Goal: Communication & Community: Answer question/provide support

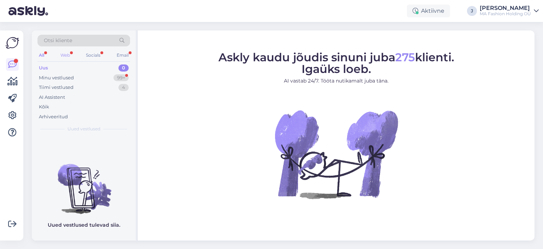
click at [64, 55] on div "Web" at bounding box center [65, 55] width 12 height 9
click at [73, 76] on div "Minu vestlused" at bounding box center [56, 77] width 35 height 7
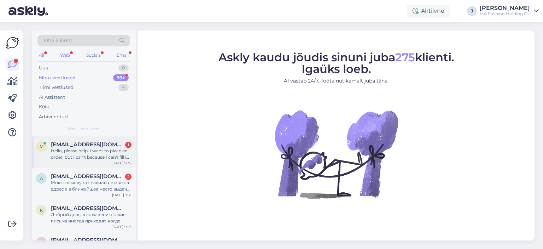
click at [109, 152] on div "Hello, please help. I want to place an order, but I can't because I can't fill …" at bounding box center [91, 154] width 81 height 13
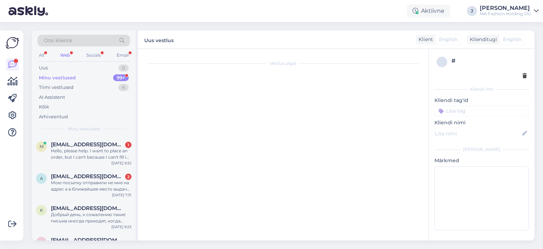
scroll to position [207, 0]
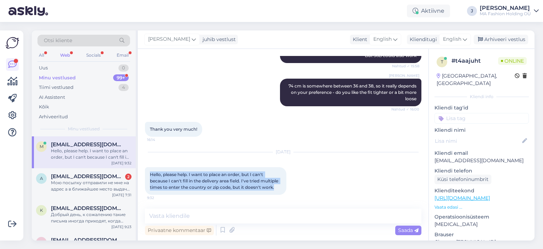
drag, startPoint x: 284, startPoint y: 189, endPoint x: 139, endPoint y: 168, distance: 146.9
click at [139, 168] on div "Vestlus algas [DATE] Hello, I need help choosing a size, especially for a swims…" at bounding box center [283, 144] width 291 height 191
click at [192, 180] on span "Hello, please help. I want to place an order, but I can't because I can't fill …" at bounding box center [214, 181] width 129 height 18
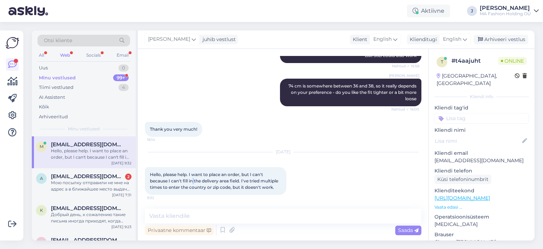
click at [192, 180] on span "Hello, please help. I want to place an order, but I can't because I can't fill …" at bounding box center [214, 181] width 129 height 18
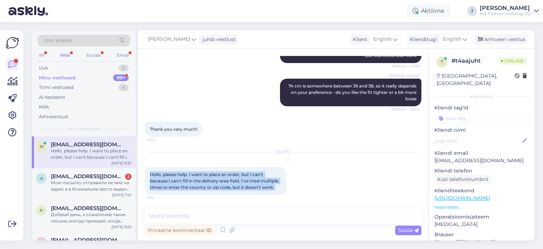
click at [192, 180] on span "Hello, please help. I want to place an order, but I can't because I can't fill …" at bounding box center [214, 181] width 129 height 18
click at [231, 186] on span "Hello, please help. I want to place an order, but I can't because I can't fill …" at bounding box center [214, 181] width 129 height 18
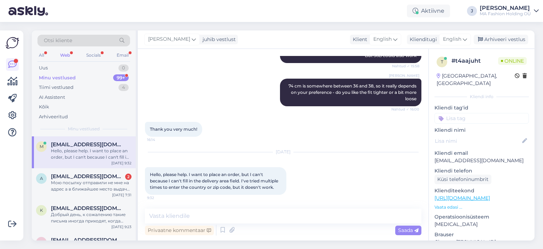
click at [251, 188] on span "Hello, please help. I want to place an order, but I can't because I can't fill …" at bounding box center [214, 181] width 129 height 18
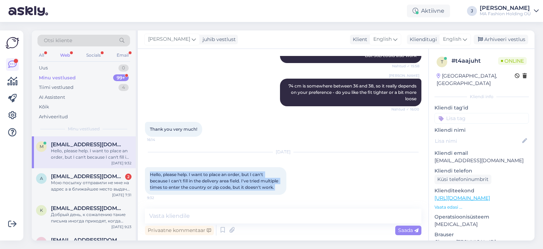
click at [251, 188] on span "Hello, please help. I want to place an order, but I can't because I can't fill …" at bounding box center [214, 181] width 129 height 18
click at [254, 188] on span "Hello, please help. I want to place an order, but I can't because I can't fill …" at bounding box center [214, 181] width 129 height 18
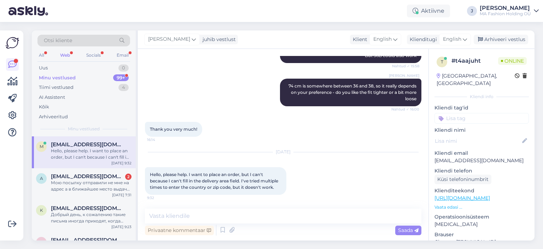
click at [195, 89] on div "[PERSON_NAME] 74 cm is somewhere between 36 and 38, so it really depends on you…" at bounding box center [283, 92] width 277 height 43
click at [221, 215] on textarea at bounding box center [283, 215] width 277 height 15
paste textarea "The fastest solution would be for me to manually create your order and send you…"
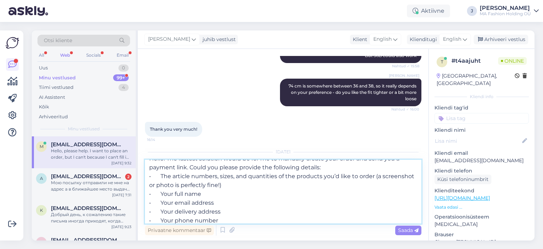
scroll to position [0, 0]
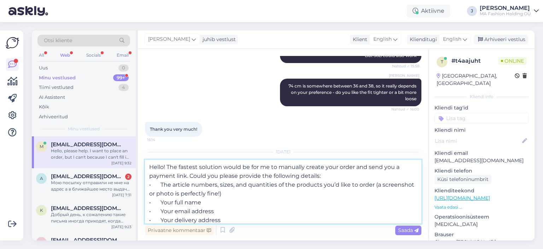
type textarea "Hello! The fastest solution would be for me to manually create your order and s…"
click at [406, 233] on div "Saada" at bounding box center [408, 230] width 26 height 10
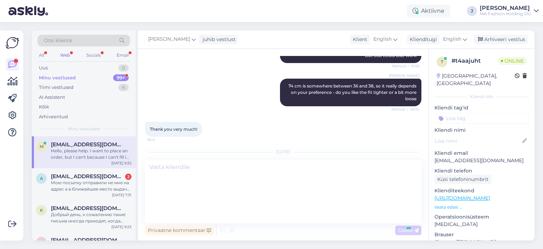
scroll to position [301, 0]
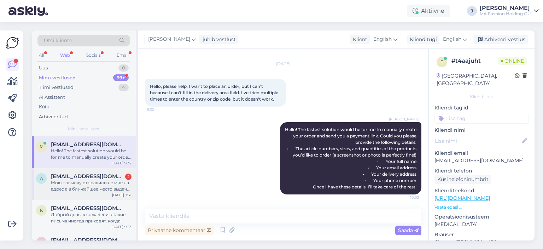
click at [94, 177] on span "[EMAIL_ADDRESS][DOMAIN_NAME]" at bounding box center [88, 176] width 74 height 6
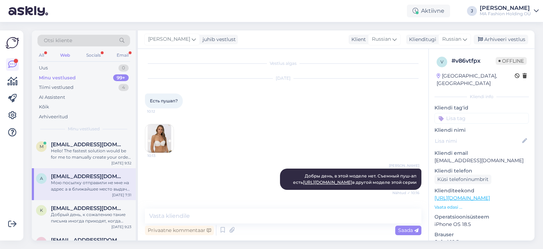
scroll to position [1225, 0]
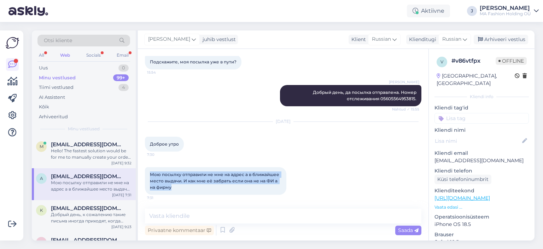
drag, startPoint x: 262, startPoint y: 185, endPoint x: 146, endPoint y: 168, distance: 117.6
click at [146, 168] on div "Мою посылку отправили не мне на адрес а в ближайшее место выдачи. И как мне её …" at bounding box center [215, 181] width 141 height 28
click at [171, 180] on span "Мою посылку отправили не мне на адрес а в ближайшее место выдачи. И как мне её …" at bounding box center [215, 181] width 131 height 18
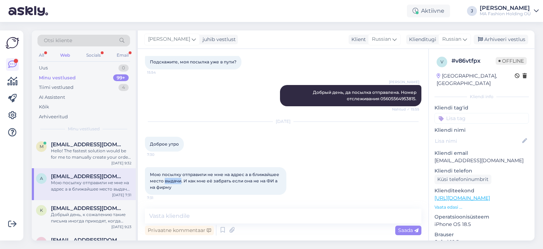
click at [171, 180] on span "Мою посылку отправили не мне на адрес а в ближайшее место выдачи. И как мне её …" at bounding box center [215, 181] width 131 height 18
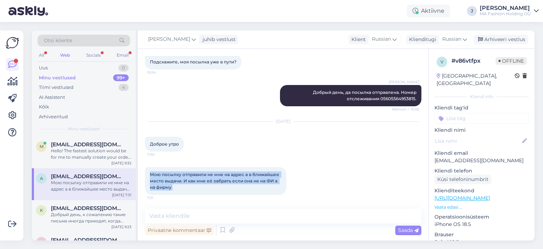
click at [171, 180] on span "Мою посылку отправили не мне на адрес а в ближайшее место выдачи. И как мне её …" at bounding box center [215, 181] width 131 height 18
click at [232, 184] on div "Мою посылку отправили не мне на адрес а в ближайшее место выдачи. И как мне её …" at bounding box center [215, 181] width 141 height 28
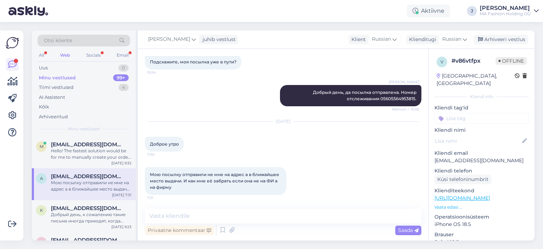
click at [262, 183] on span "Мою посылку отправили не мне на адрес а в ближайшее место выдачи. И как мне её …" at bounding box center [215, 181] width 131 height 18
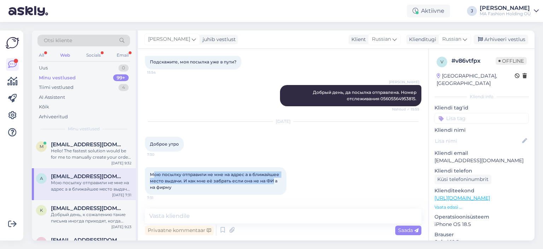
drag, startPoint x: 273, startPoint y: 181, endPoint x: 154, endPoint y: 160, distance: 121.1
click at [154, 160] on div "Мою посылку отправили не мне на адрес а в ближайшее место выдачи. И как мне её …" at bounding box center [283, 180] width 277 height 43
click at [162, 172] on span "Мою посылку отправили не мне на адрес а в ближайшее место выдачи. И как мне её …" at bounding box center [215, 181] width 131 height 18
drag, startPoint x: 180, startPoint y: 181, endPoint x: 156, endPoint y: 162, distance: 31.5
click at [148, 159] on div "Мою посылку отправили не мне на адрес а в ближайшее место выдачи. И как мне её …" at bounding box center [283, 180] width 277 height 43
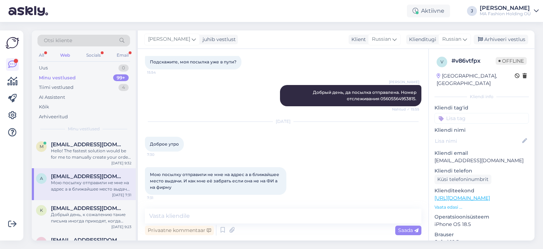
click at [194, 187] on div "Мою посылку отправили не мне на адрес а в ближайшее место выдачи. И как мне её …" at bounding box center [215, 181] width 141 height 28
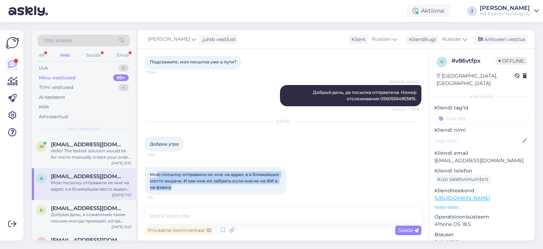
drag, startPoint x: 189, startPoint y: 188, endPoint x: 157, endPoint y: 169, distance: 37.7
click at [157, 169] on div "Мою посылку отправили не мне на адрес а в ближайшее место выдачи. И как мне её …" at bounding box center [215, 181] width 141 height 28
click at [171, 186] on span "Мою посылку отправили не мне на адрес а в ближайшее место выдачи. И как мне её …" at bounding box center [215, 181] width 131 height 18
drag, startPoint x: 193, startPoint y: 196, endPoint x: 141, endPoint y: 165, distance: 60.4
click at [141, 165] on div "Vestlus algas [DATE] Есть пушап? 10:12 10:13 [PERSON_NAME] день, в этой моделе …" at bounding box center [283, 144] width 291 height 191
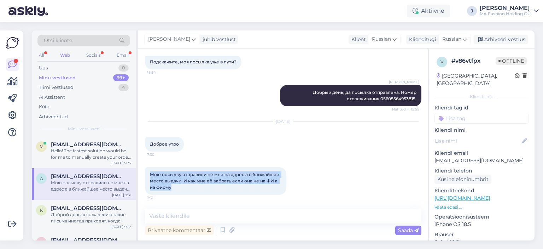
click at [175, 193] on div "Мою посылку отправили не мне на адрес а в ближайшее место выдачи. И как мне её …" at bounding box center [215, 181] width 141 height 28
click at [179, 190] on div "Мою посылку отправили не мне на адрес а в ближайшее место выдачи. И как мне её …" at bounding box center [215, 181] width 141 height 28
drag, startPoint x: 179, startPoint y: 190, endPoint x: 150, endPoint y: 174, distance: 32.4
click at [148, 171] on div "Мою посылку отправили не мне на адрес а в ближайшее место выдачи. И как мне её …" at bounding box center [215, 181] width 141 height 28
click at [164, 184] on div "Мою посылку отправили не мне на адрес а в ближайшее место выдачи. И как мне её …" at bounding box center [215, 181] width 141 height 28
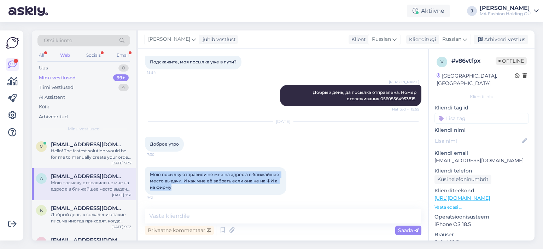
drag, startPoint x: 182, startPoint y: 193, endPoint x: 135, endPoint y: 168, distance: 52.9
click at [136, 168] on div "Otsi kliente All Web Socials Email Uus 0 Minu vestlused 99+ Tiimi vestlused 4 A…" at bounding box center [283, 135] width 503 height 210
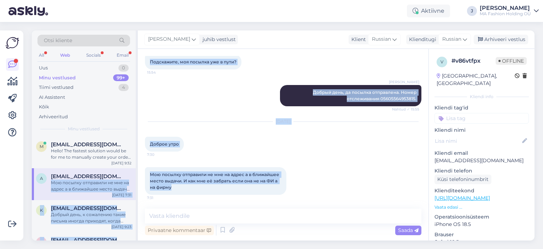
click at [164, 190] on div "Мою посылку отправили не мне на адрес а в ближайшее место выдачи. И как мне её …" at bounding box center [215, 181] width 141 height 28
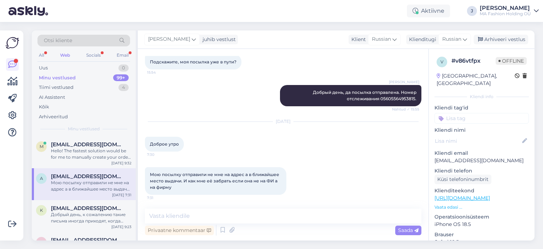
click at [184, 192] on div "Мою посылку отправили не мне на адрес а в ближайшее место выдачи. И как мне её …" at bounding box center [215, 181] width 141 height 28
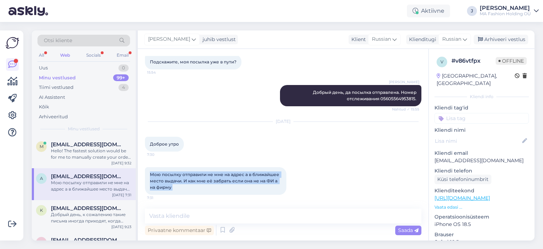
drag, startPoint x: 184, startPoint y: 192, endPoint x: 148, endPoint y: 171, distance: 41.3
click at [148, 171] on div "Мою посылку отправили не мне на адрес а в ближайшее место выдачи. И как мне её …" at bounding box center [215, 181] width 141 height 28
click at [171, 189] on span "Мою посылку отправили не мне на адрес а в ближайшее место выдачи. И как мне её …" at bounding box center [215, 181] width 131 height 18
drag, startPoint x: 190, startPoint y: 193, endPoint x: 137, endPoint y: 170, distance: 57.5
click at [131, 164] on div "Otsi kliente All Web Socials Email Uus 0 Minu vestlused 99+ Tiimi vestlused 4 A…" at bounding box center [283, 135] width 503 height 210
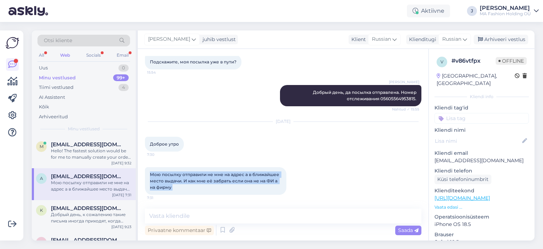
click at [172, 187] on div "Мою посылку отправили не мне на адрес а в ближайшее место выдачи. И как мне её …" at bounding box center [215, 181] width 141 height 28
drag, startPoint x: 176, startPoint y: 187, endPoint x: 150, endPoint y: 175, distance: 29.1
click at [151, 174] on div "Мою посылку отправили не мне на адрес а в ближайшее место выдачи. И как мне её …" at bounding box center [215, 181] width 141 height 28
click at [171, 187] on span "Мою посылку отправили не мне на адрес а в ближайшее место выдачи. И как мне её …" at bounding box center [215, 181] width 131 height 18
drag, startPoint x: 185, startPoint y: 191, endPoint x: 144, endPoint y: 169, distance: 46.2
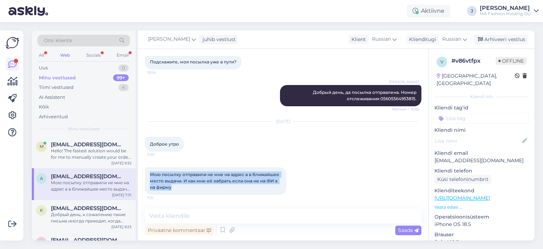
click at [144, 169] on div "Vestlus algas [DATE] Есть пушап? 10:12 10:13 [PERSON_NAME] день, в этой моделе …" at bounding box center [283, 144] width 291 height 191
click at [179, 188] on div "Мою посылку отправили не мне на адрес а в ближайшее место выдачи. И как мне её …" at bounding box center [215, 181] width 141 height 28
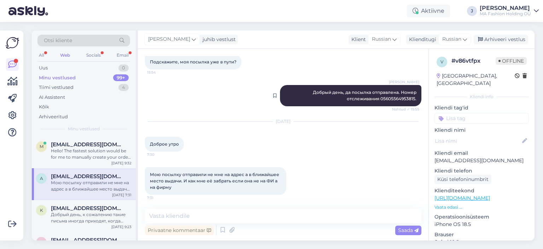
click at [374, 102] on div "[PERSON_NAME] день, да посылка отправлена. Номер отслеживания 05605564953815. N…" at bounding box center [350, 95] width 141 height 21
click at [384, 97] on span "Добрый день, да посылка отправлена. Номер отслеживания 05605564953815." at bounding box center [365, 95] width 105 height 12
copy span "05605564953815"
click at [400, 97] on span "Добрый день, да посылка отправлена. Номер отслеживания 05605564953815." at bounding box center [365, 95] width 105 height 12
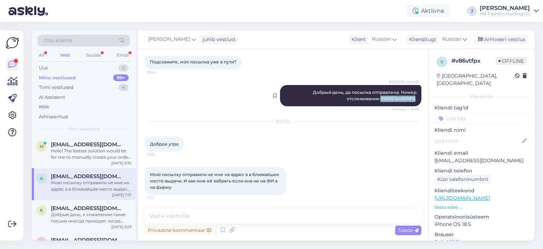
click at [400, 97] on span "Добрый день, да посылка отправлена. Номер отслеживания 05605564953815." at bounding box center [365, 95] width 105 height 12
click at [185, 225] on div "Privaatne kommentaar" at bounding box center [179, 230] width 69 height 10
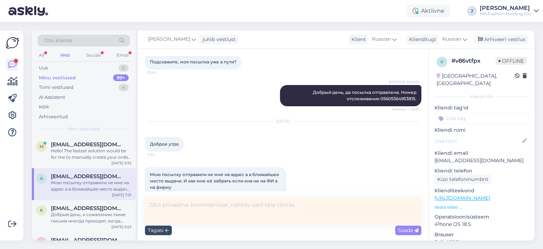
click at [164, 232] on div "Tagasi" at bounding box center [158, 230] width 27 height 10
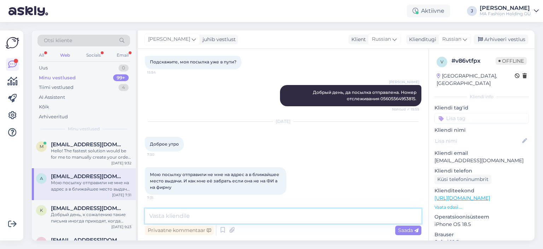
click at [175, 218] on textarea at bounding box center [283, 215] width 277 height 15
click at [342, 221] on textarea "Доброе утро, пожалуйста свяжитесь с" at bounding box center [283, 215] width 277 height 15
click at [337, 216] on textarea "Доброе утро, пожалуйста свяжитесь с" at bounding box center [283, 215] width 277 height 15
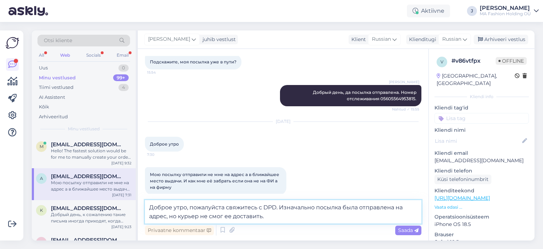
type textarea "Доброе утро, пожалуйста свяжитесь с DPD. Изначально посылка была отправлена на …"
click at [299, 211] on textarea "Доброе утро, пожалуйста свяжитесь с DPD. Изначально посылка была отправлена на …" at bounding box center [283, 211] width 277 height 23
click at [318, 215] on textarea "Доброе утро, пожалуйста свяжитесь с DPD. Изначально посылка была отправлена на …" at bounding box center [283, 211] width 277 height 23
click at [342, 219] on textarea "Доброе утро, пожалуйста свяжитесь с DPD. Изначально посылка была отправлена на …" at bounding box center [283, 211] width 277 height 23
click at [289, 212] on textarea "Доброе утро, пожалуйста свяжитесь с DPD. Изначально посылка была отправлена на …" at bounding box center [283, 211] width 277 height 23
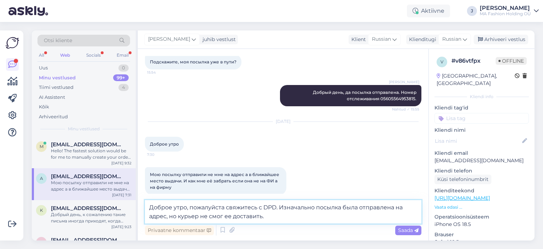
click at [288, 212] on textarea "Доброе утро, пожалуйста свяжитесь с DPD. Изначально посылка была отправлена на …" at bounding box center [283, 211] width 277 height 23
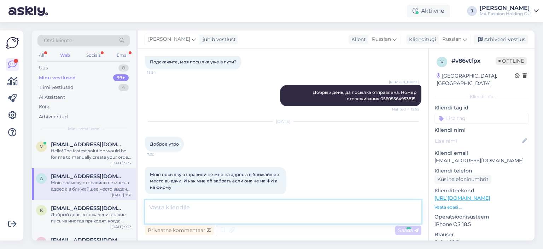
scroll to position [1268, 0]
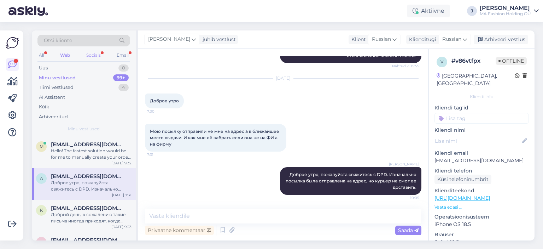
click at [99, 53] on div "Socials" at bounding box center [93, 55] width 17 height 9
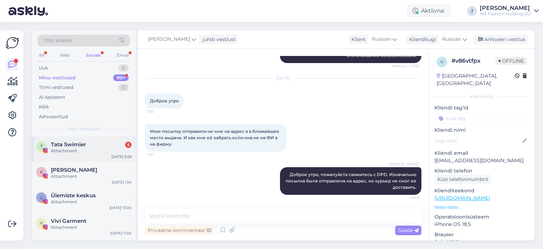
click at [91, 153] on div "Attachment" at bounding box center [91, 151] width 81 height 6
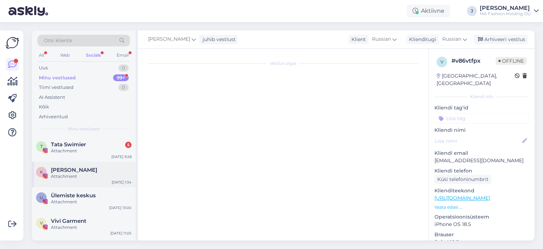
scroll to position [518, 0]
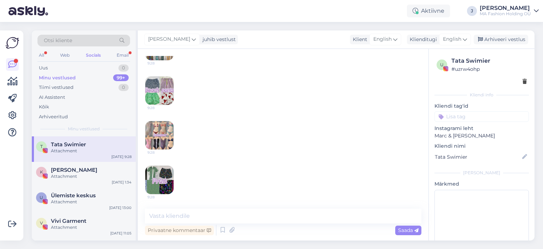
click at [119, 46] on div "Otsi kliente" at bounding box center [83, 41] width 93 height 12
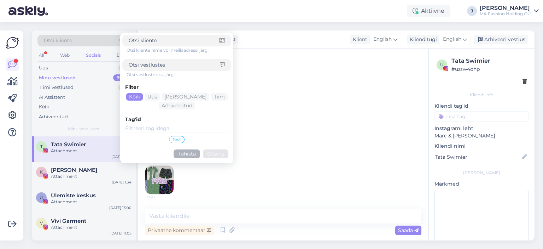
click at [125, 54] on div "Otsi kliente nime või meiliaadressi järgi Otsi vestluste sisu järgi Filter Kõik…" at bounding box center [176, 98] width 109 height 126
click at [118, 50] on div "Otsi kliente Otsi kliente nime või meiliaadressi järgi Otsi vestluste sisu järg…" at bounding box center [83, 43] width 93 height 16
click at [117, 55] on div "Email" at bounding box center [122, 55] width 15 height 9
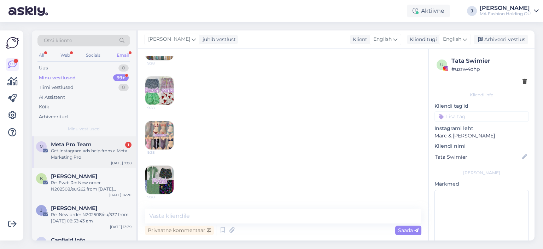
click at [84, 161] on div "M Meta Pro Team 1 Get Instagram ads help from a Meta Marketing Pro [DATE] 7:08" at bounding box center [84, 152] width 104 height 32
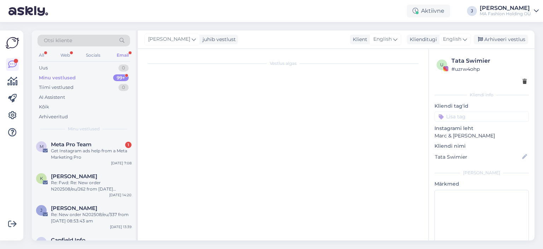
scroll to position [51, 0]
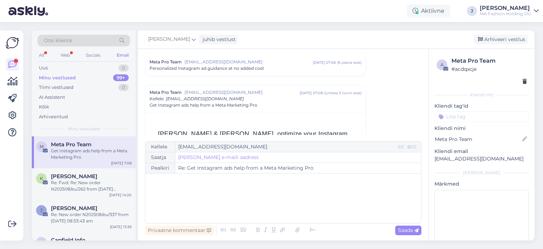
click at [70, 47] on div "Otsi kliente" at bounding box center [83, 43] width 93 height 16
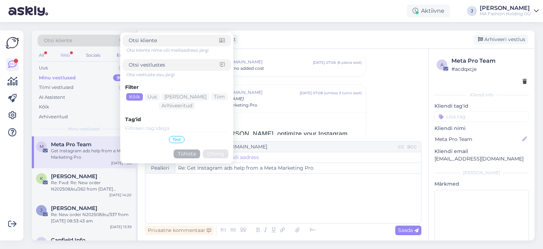
click at [65, 51] on div "Web" at bounding box center [65, 55] width 12 height 9
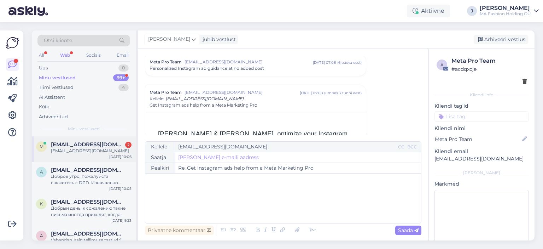
click at [91, 152] on div "[EMAIL_ADDRESS][DOMAIN_NAME]" at bounding box center [91, 151] width 81 height 6
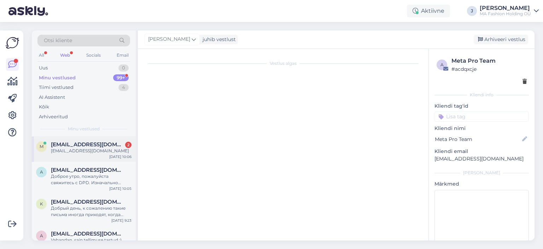
scroll to position [406, 0]
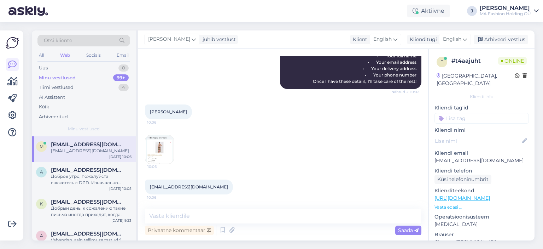
click at [172, 111] on span "[PERSON_NAME]" at bounding box center [168, 111] width 37 height 5
click at [173, 112] on span "[PERSON_NAME]" at bounding box center [168, 111] width 37 height 5
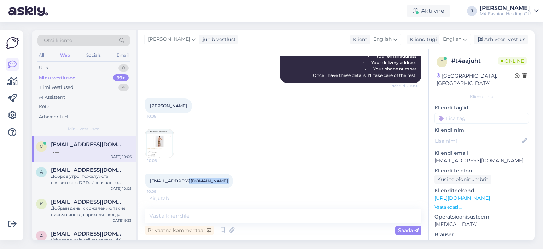
scroll to position [414, 0]
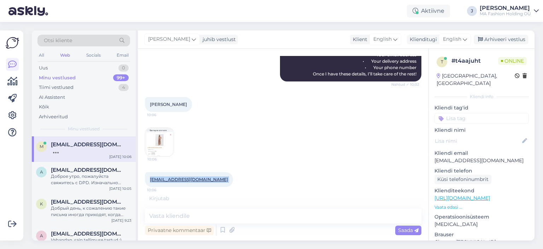
drag, startPoint x: 218, startPoint y: 190, endPoint x: 141, endPoint y: 183, distance: 77.4
click at [141, 183] on div "Vestlus algas [DATE] Hello, I need help choosing a size, especially for a swims…" at bounding box center [283, 144] width 291 height 191
copy div "[EMAIL_ADDRESS][DOMAIN_NAME] 10:06"
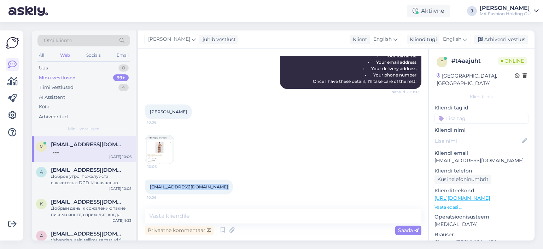
scroll to position [406, 0]
click at [151, 158] on img at bounding box center [159, 149] width 28 height 28
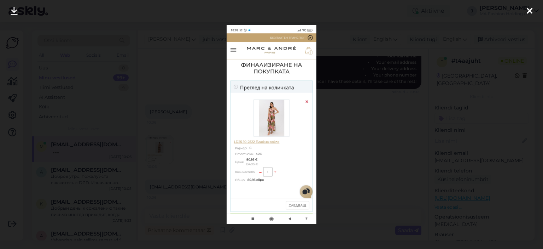
click at [357, 138] on div at bounding box center [271, 124] width 543 height 249
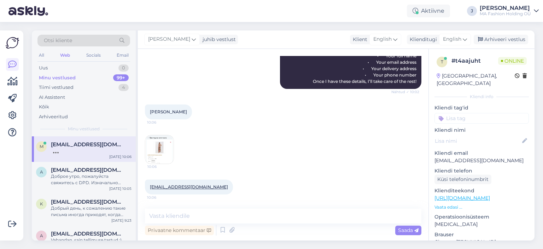
click at [461, 204] on p "Vaata edasi ..." at bounding box center [482, 207] width 94 height 6
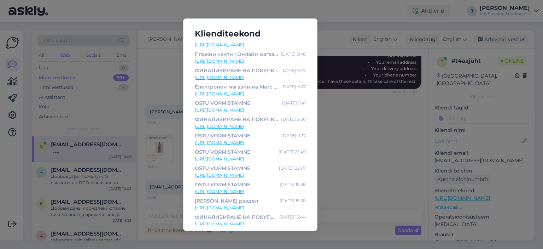
scroll to position [0, 0]
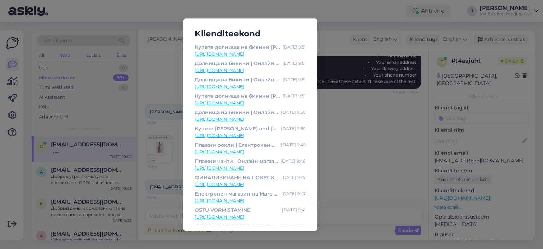
click at [263, 52] on link "[URL][DOMAIN_NAME]" at bounding box center [250, 54] width 111 height 6
click at [358, 75] on div "Klienditeekond Купете долнище на бикини [PERSON_NAME] and [PERSON_NAME]: Цена, …" at bounding box center [271, 124] width 543 height 249
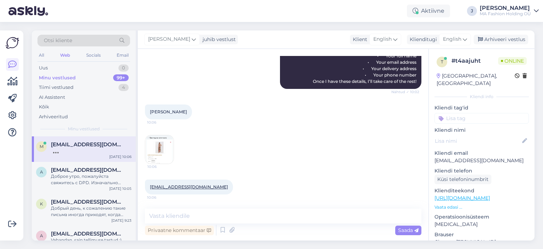
click at [154, 154] on img at bounding box center [159, 149] width 28 height 28
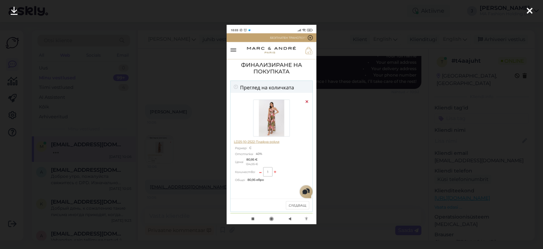
click at [362, 137] on div at bounding box center [271, 124] width 543 height 249
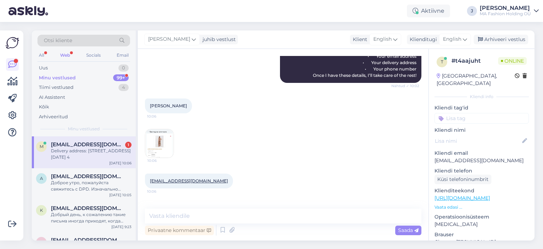
scroll to position [443, 0]
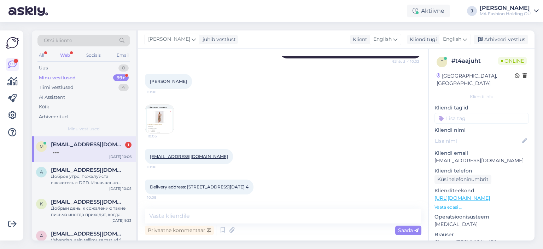
click at [249, 184] on span "Delivery address: [STREET_ADDRESS][DATE] 4" at bounding box center [199, 186] width 99 height 5
copy span "4000"
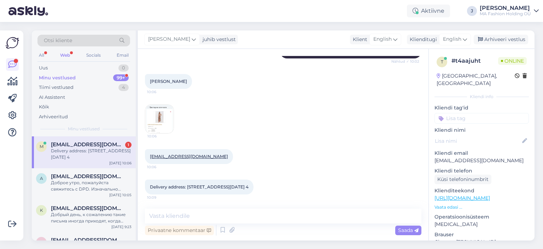
click at [215, 184] on span "Delivery address: [STREET_ADDRESS][DATE] 4" at bounding box center [199, 186] width 99 height 5
copy span "Plovdiv"
drag, startPoint x: 233, startPoint y: 181, endPoint x: 207, endPoint y: 180, distance: 26.2
click at [207, 184] on span "Delivery address: [STREET_ADDRESS][DATE] 4" at bounding box center [199, 186] width 99 height 5
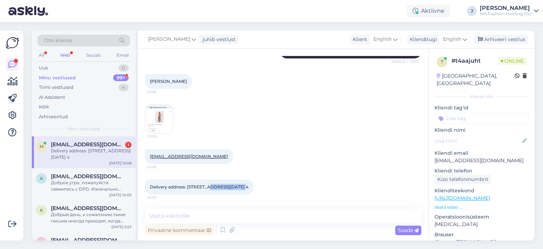
copy span "Plovdiv city"
drag, startPoint x: 215, startPoint y: 189, endPoint x: 271, endPoint y: 181, distance: 56.0
click at [254, 181] on div "Delivery address: [STREET_ADDRESS][DATE] 4 10:09" at bounding box center [199, 186] width 109 height 15
copy span "[DATE] str., floor 5, ap. 4"
click at [224, 186] on div "Delivery address: [STREET_ADDRESS][DATE] 4 10:09" at bounding box center [199, 186] width 109 height 15
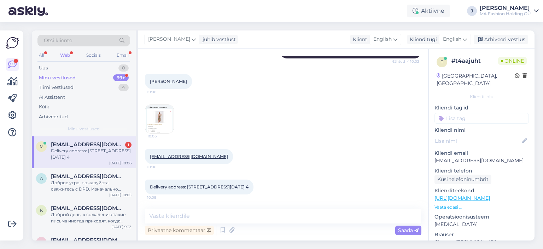
click at [197, 190] on div "Delivery address: [STREET_ADDRESS][DATE] 4 10:09" at bounding box center [199, 186] width 109 height 15
click at [104, 194] on div "a [EMAIL_ADDRESS][DOMAIN_NAME] Доброе утро, пожалуйста свяжитесь с DPD. Изначал…" at bounding box center [84, 184] width 104 height 32
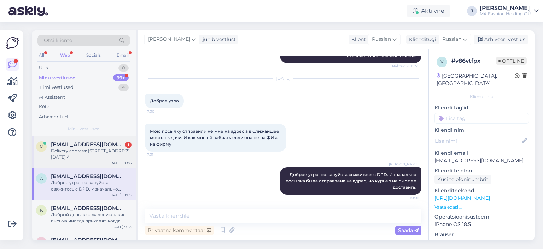
click at [103, 162] on div "m [EMAIL_ADDRESS][DOMAIN_NAME] 1 Delivery address: [STREET_ADDRESS][DATE] [DATE…" at bounding box center [84, 152] width 104 height 32
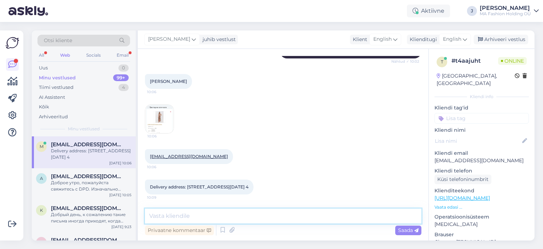
click at [222, 218] on textarea at bounding box center [283, 215] width 277 height 15
click at [154, 109] on img at bounding box center [159, 119] width 28 height 28
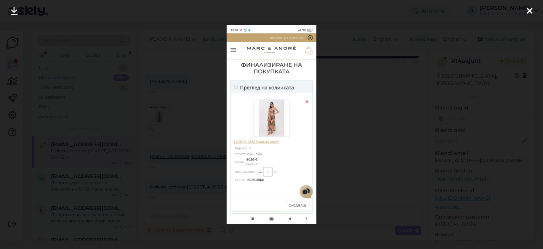
click at [362, 171] on div at bounding box center [271, 124] width 543 height 249
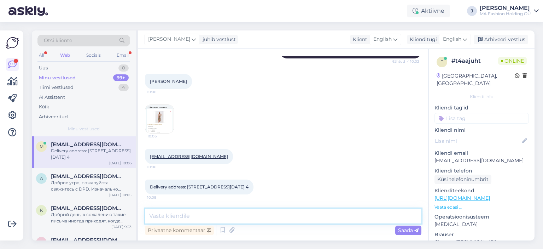
click at [256, 223] on textarea at bounding box center [283, 215] width 277 height 15
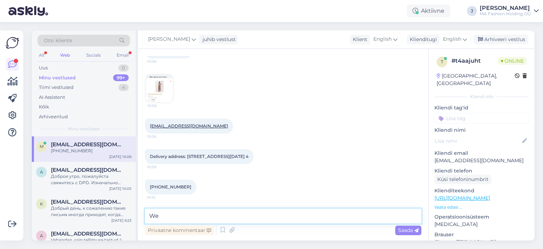
type textarea "W"
click at [170, 188] on span "[PHONE_NUMBER]" at bounding box center [170, 186] width 41 height 5
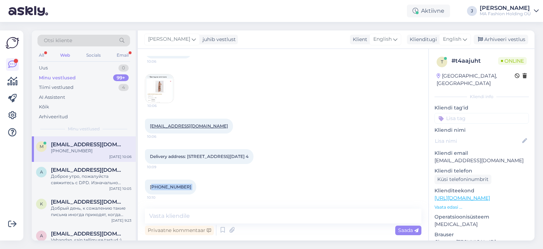
click at [170, 188] on span "[PHONE_NUMBER]" at bounding box center [170, 186] width 41 height 5
copy div "[PHONE_NUMBER]:10"
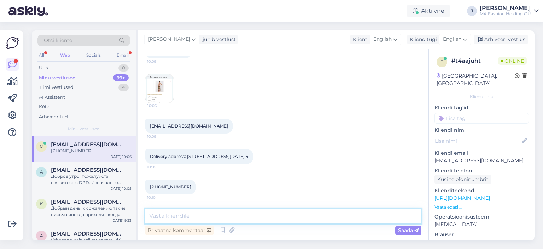
click at [202, 209] on textarea at bounding box center [283, 215] width 277 height 15
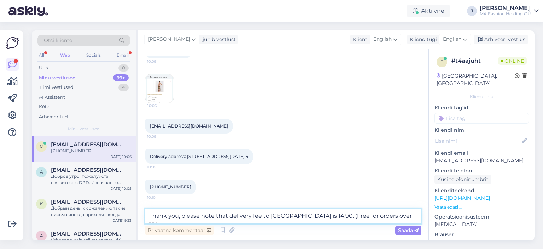
type textarea "Thank you, please note that delivery fee to [GEOGRAPHIC_DATA] is 14.90. (Free f…"
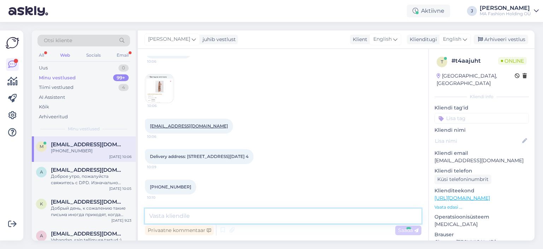
scroll to position [510, 0]
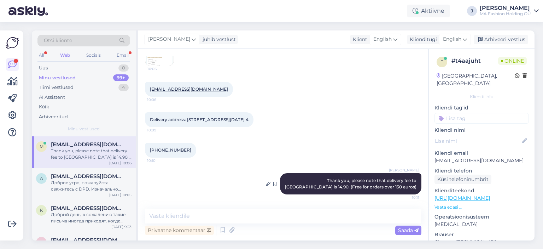
click at [305, 185] on div "[PERSON_NAME] Thank you, please note that delivery fee to [GEOGRAPHIC_DATA] is …" at bounding box center [350, 183] width 141 height 21
click at [361, 185] on span "Thank you, please note that delivery fee to [GEOGRAPHIC_DATA] is 14.90. (Free f…" at bounding box center [351, 184] width 133 height 12
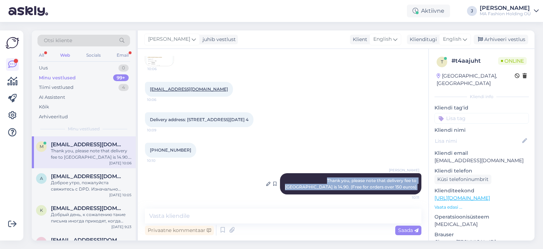
click at [361, 185] on span "Thank you, please note that delivery fee to [GEOGRAPHIC_DATA] is 14.90. (Free f…" at bounding box center [351, 184] width 133 height 12
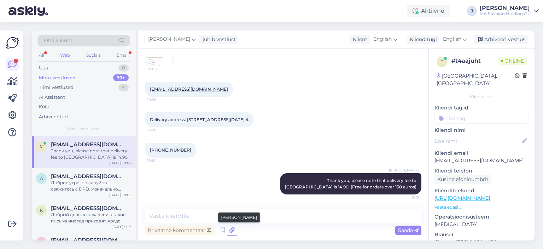
click at [231, 232] on icon at bounding box center [232, 230] width 10 height 11
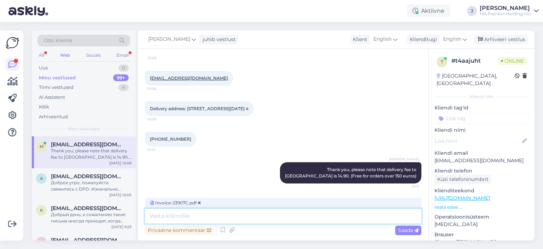
click at [209, 219] on textarea at bounding box center [283, 215] width 277 height 15
type textarea "T"
type textarea "Here is the order confirmation, please check the details just in case."
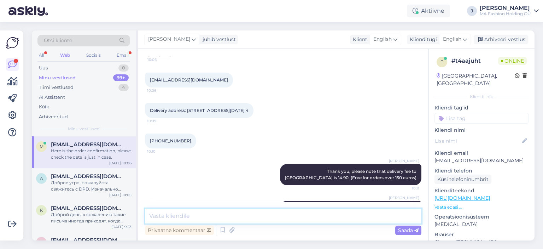
scroll to position [436, 0]
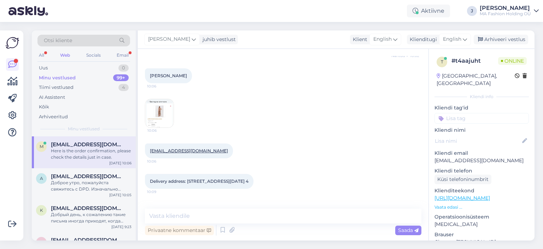
click at [173, 83] on div "[PERSON_NAME] 10:06" at bounding box center [168, 75] width 47 height 15
click at [172, 83] on div "[PERSON_NAME] 10:06" at bounding box center [168, 75] width 47 height 15
copy div "[PERSON_NAME] 10:06"
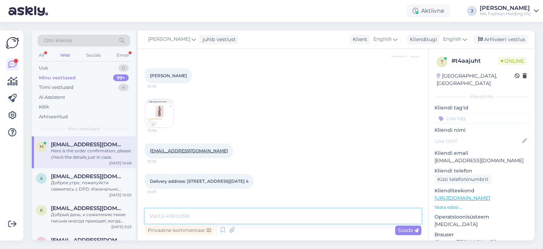
click at [214, 223] on textarea at bounding box center [283, 215] width 277 height 15
type textarea "H"
paste textarea "[URL][DOMAIN_NAME]"
type textarea "The payment link - [URL][DOMAIN_NAME]"
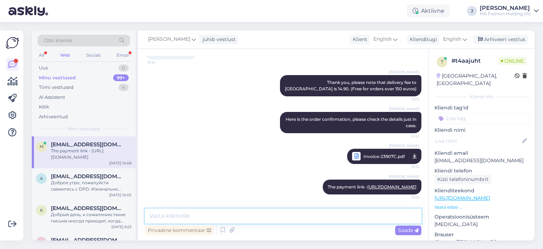
scroll to position [608, 0]
click at [119, 49] on div "Otsi kliente" at bounding box center [83, 43] width 93 height 16
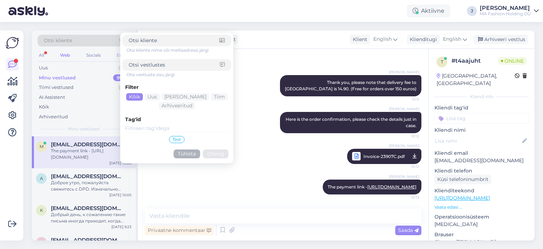
click at [121, 52] on form "Otsi kliente nime või meiliaadressi järgi Otsi vestluste sisu järgi Filter Kõik…" at bounding box center [176, 98] width 113 height 131
click at [120, 54] on div "Email" at bounding box center [122, 55] width 15 height 9
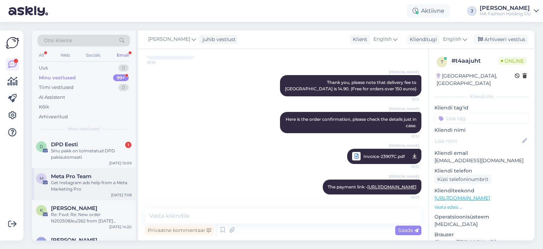
click at [57, 170] on div "M Meta Pro Team Get Instagram ads help from a Meta Marketing Pro [DATE] 7:08" at bounding box center [84, 184] width 104 height 32
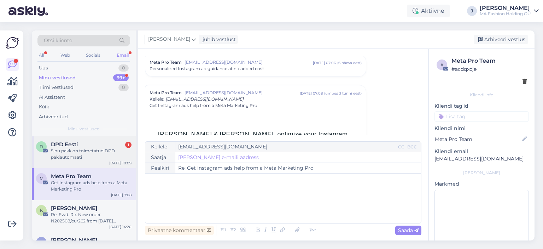
click at [57, 161] on div "D DPD Eesti 1 Sinu pakk on toimetatud DPD pakiautomaati [DATE] 10:09" at bounding box center [84, 152] width 104 height 32
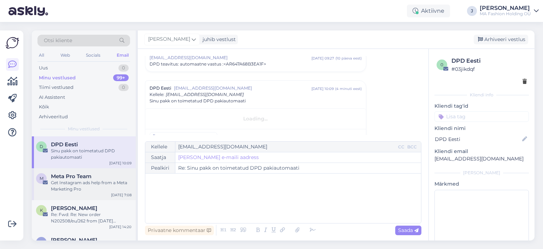
click at [76, 191] on div "Get Instagram ads help from a Meta Marketing Pro" at bounding box center [91, 185] width 81 height 13
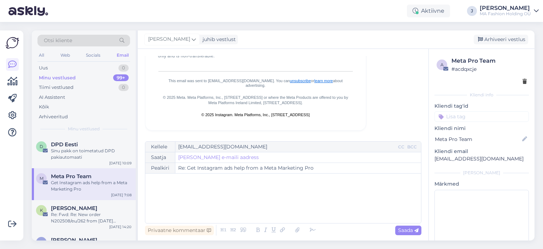
scroll to position [80, 0]
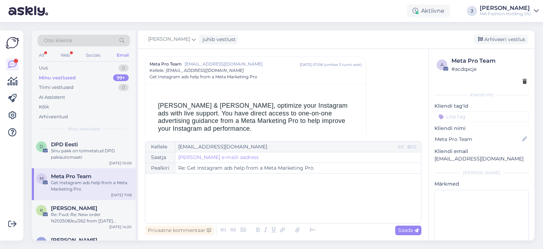
click at [64, 59] on div "All Web Socials Email" at bounding box center [83, 56] width 93 height 11
drag, startPoint x: 73, startPoint y: 51, endPoint x: 68, endPoint y: 52, distance: 4.7
click at [71, 51] on div "All Web Socials Email" at bounding box center [83, 56] width 93 height 11
click at [67, 52] on div "Web" at bounding box center [65, 55] width 12 height 9
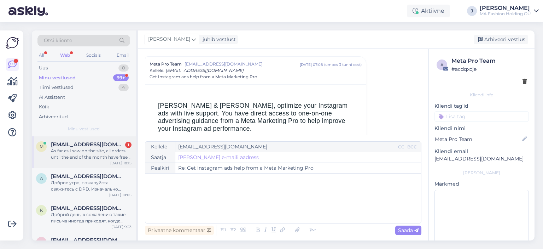
click at [105, 153] on div "As far as I saw on the site, all orders until the end of the month have free sh…" at bounding box center [91, 154] width 81 height 13
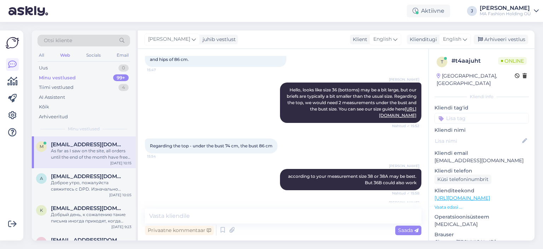
scroll to position [645, 0]
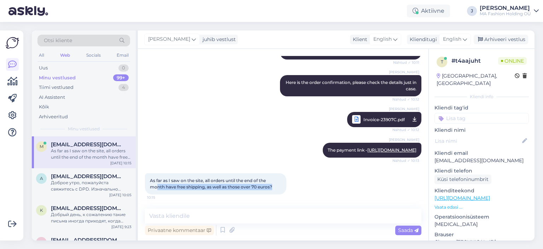
drag, startPoint x: 273, startPoint y: 188, endPoint x: 156, endPoint y: 183, distance: 117.9
click at [157, 184] on span "As far as I saw on the site, all orders until the end of the month have free sh…" at bounding box center [211, 184] width 122 height 12
click at [155, 183] on span "As far as I saw on the site, all orders until the end of the month have free sh…" at bounding box center [211, 184] width 122 height 12
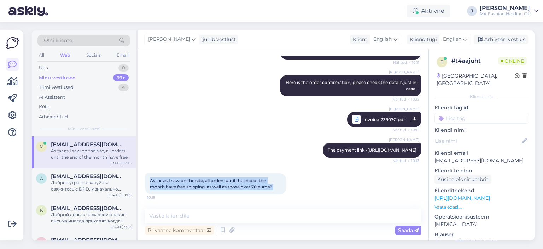
click at [155, 183] on span "As far as I saw on the site, all orders until the end of the month have free sh…" at bounding box center [211, 184] width 122 height 12
click at [187, 188] on span "As far as I saw on the site, all orders until the end of the month have free sh…" at bounding box center [211, 184] width 122 height 12
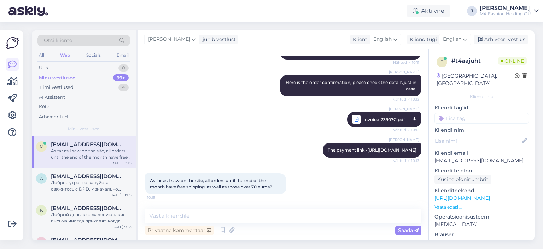
drag, startPoint x: 265, startPoint y: 187, endPoint x: 269, endPoint y: 188, distance: 3.6
click at [265, 187] on span "As far as I saw on the site, all orders until the end of the month have free sh…" at bounding box center [211, 184] width 122 height 12
click at [272, 188] on span "As far as I saw on the site, all orders until the end of the month have free sh…" at bounding box center [211, 184] width 122 height 12
click at [200, 207] on div "Vestlus algas [DATE] Hello, I need help choosing a size, especially for a swims…" at bounding box center [283, 144] width 291 height 191
click at [202, 212] on textarea at bounding box center [283, 215] width 277 height 15
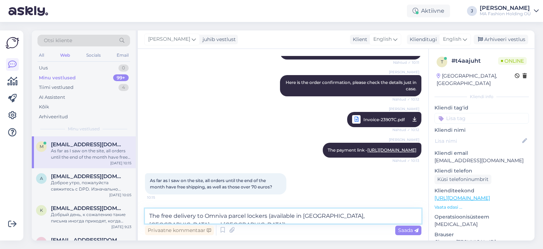
click at [398, 216] on textarea "The free delivery to Omniva parcel lockers (available in [GEOGRAPHIC_DATA], [GE…" at bounding box center [283, 215] width 277 height 15
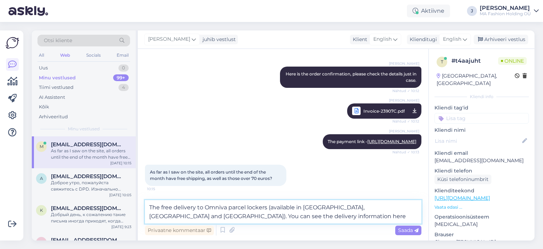
paste textarea "[URL][DOMAIN_NAME]"
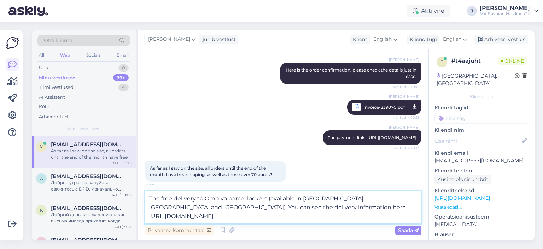
click at [198, 199] on textarea "The free delivery to Omniva parcel lockers (available in [GEOGRAPHIC_DATA], [GE…" at bounding box center [283, 207] width 277 height 32
click at [361, 209] on textarea "The free delivery is to Omniva parcel lockers (available in [GEOGRAPHIC_DATA], …" at bounding box center [283, 207] width 277 height 32
type textarea "The free delivery is to Omniva parcel lockers (available in [GEOGRAPHIC_DATA], …"
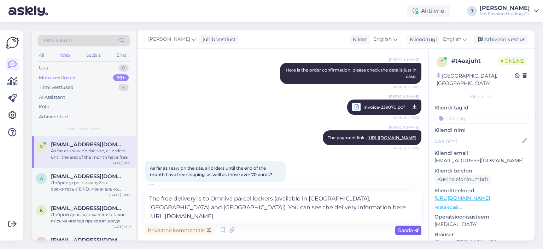
click at [407, 232] on span "Saada" at bounding box center [408, 230] width 21 height 6
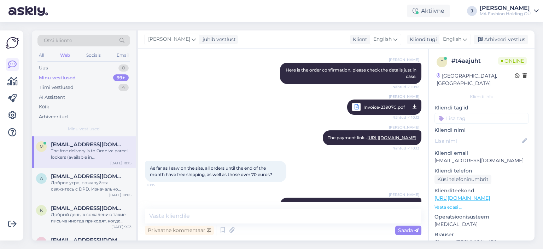
scroll to position [700, 0]
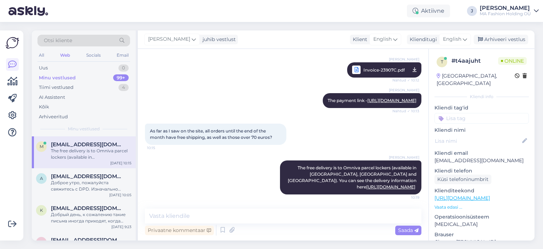
click at [253, 189] on div "[PERSON_NAME] The free delivery is to Omniva parcel lockers (available in [GEOG…" at bounding box center [283, 177] width 277 height 50
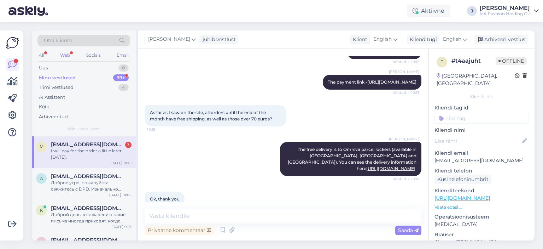
scroll to position [792, 0]
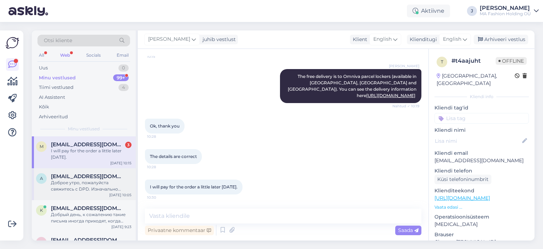
click at [75, 188] on div "Доброе утро, пожалуйста свяжитесь с DPD. Изначально посылка была отправлена на …" at bounding box center [91, 185] width 81 height 13
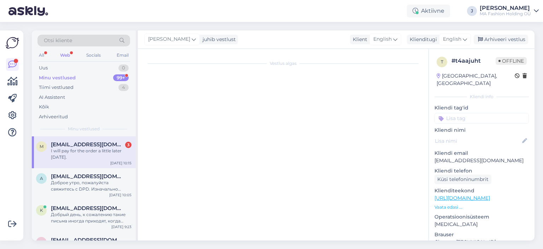
click at [76, 158] on div "I will pay for the order a little later [DATE]." at bounding box center [91, 154] width 81 height 13
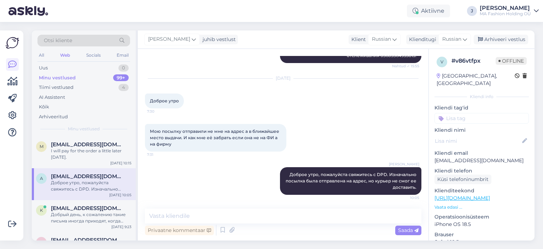
click at [107, 172] on div "a [EMAIL_ADDRESS][DOMAIN_NAME] Доброе утро, пожалуйста свяжитесь с DPD. Изначал…" at bounding box center [84, 184] width 104 height 32
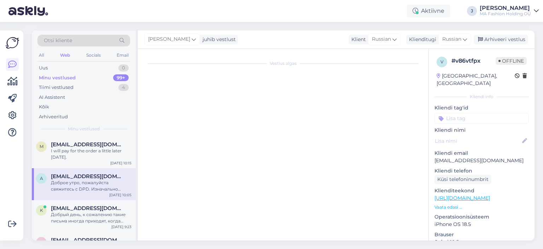
scroll to position [0, 0]
click at [106, 158] on div "I will pay for the order a little later [DATE]." at bounding box center [91, 154] width 81 height 13
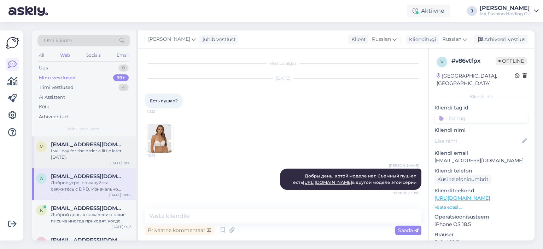
scroll to position [754, 0]
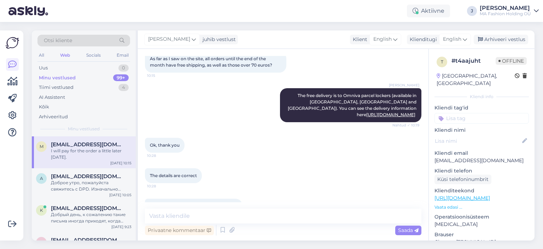
click at [85, 148] on div "I will pay for the order a little later [DATE]." at bounding box center [91, 154] width 81 height 13
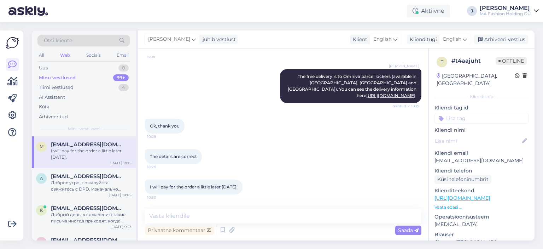
scroll to position [792, 0]
click at [250, 216] on textarea at bounding box center [283, 215] width 277 height 15
type textarea "O"
type textarea "Sure!"
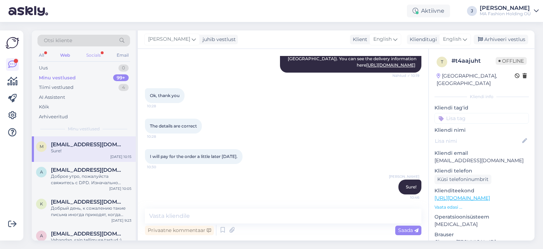
drag, startPoint x: 90, startPoint y: 48, endPoint x: 96, endPoint y: 55, distance: 9.1
click at [92, 48] on div "Otsi kliente" at bounding box center [83, 43] width 93 height 16
click at [96, 55] on div "Socials" at bounding box center [93, 55] width 17 height 9
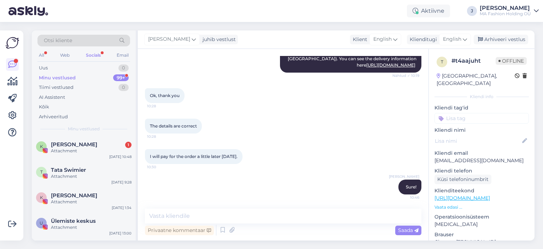
click at [103, 134] on div "Otsi kliente All Web Socials Email Uus 0 Minu vestlused 99+ Tiimi vestlused 0 A…" at bounding box center [84, 83] width 104 height 106
click at [106, 143] on div "[PERSON_NAME] 1" at bounding box center [91, 144] width 81 height 6
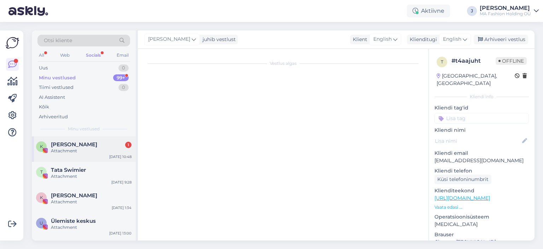
scroll to position [55, 0]
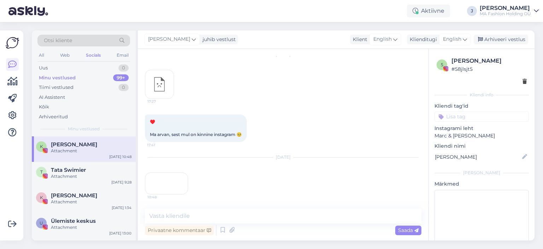
click at [173, 172] on div "10:48" at bounding box center [166, 183] width 43 height 22
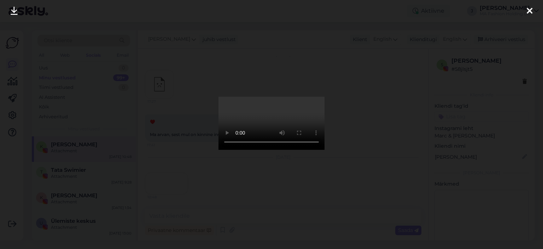
click at [339, 118] on div at bounding box center [271, 124] width 543 height 249
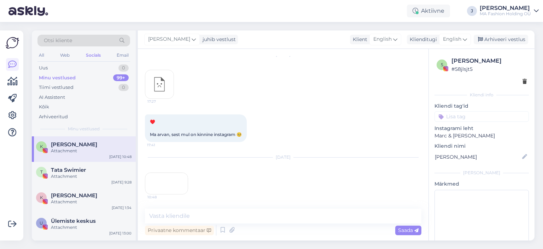
scroll to position [76, 0]
click at [39, 57] on div "All" at bounding box center [41, 55] width 8 height 9
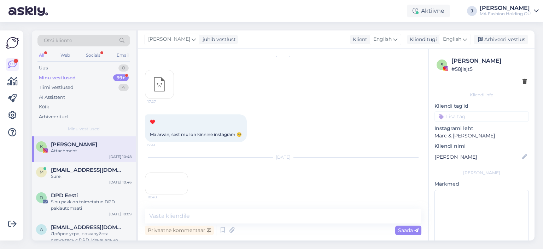
click at [83, 59] on div "All Web Socials Email" at bounding box center [83, 56] width 93 height 11
click at [88, 52] on div "Socials" at bounding box center [93, 55] width 17 height 9
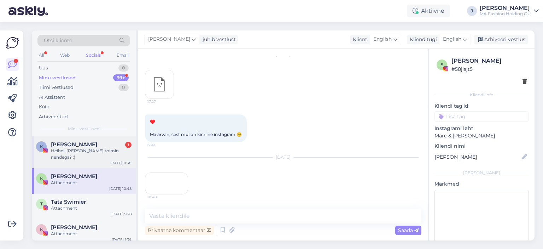
click at [95, 143] on div "Kevad Belle 1" at bounding box center [91, 144] width 81 height 6
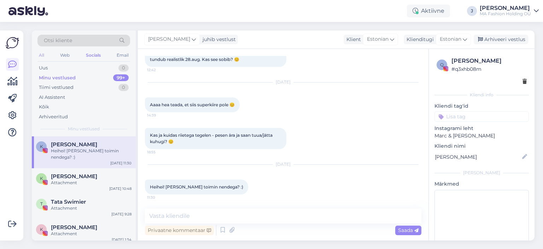
click at [40, 54] on div "All" at bounding box center [41, 55] width 8 height 9
